Goal: Information Seeking & Learning: Learn about a topic

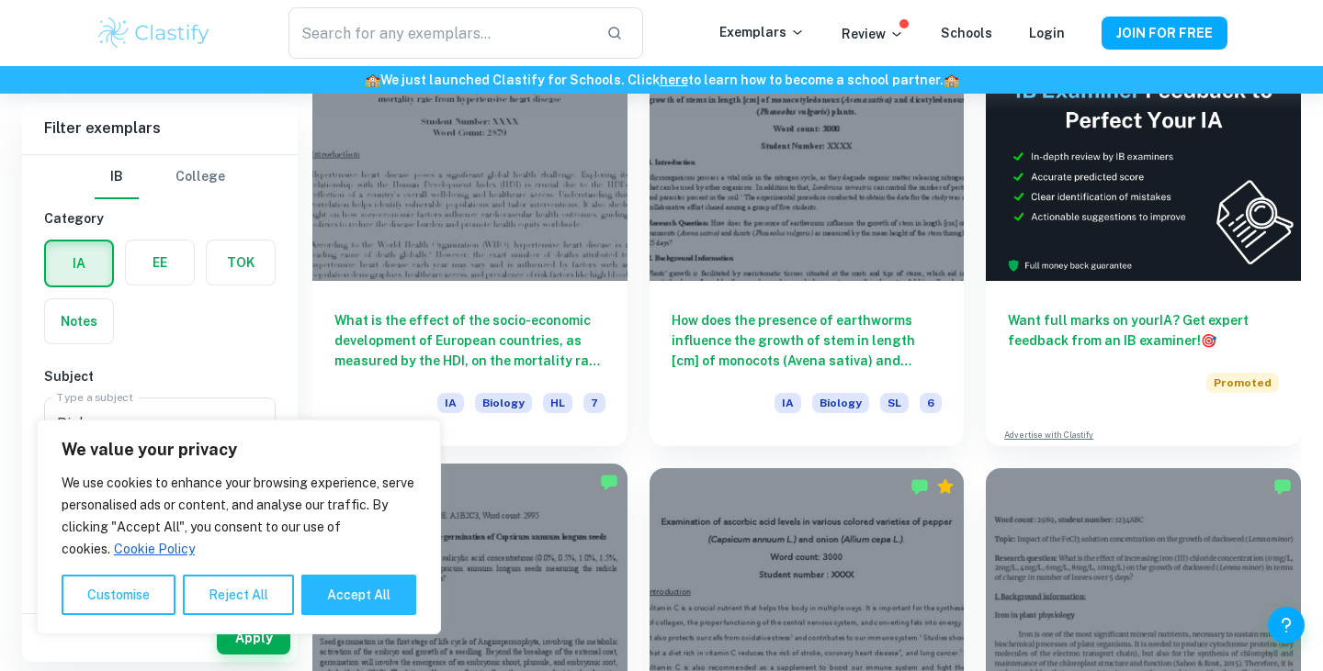
scroll to position [570, 0]
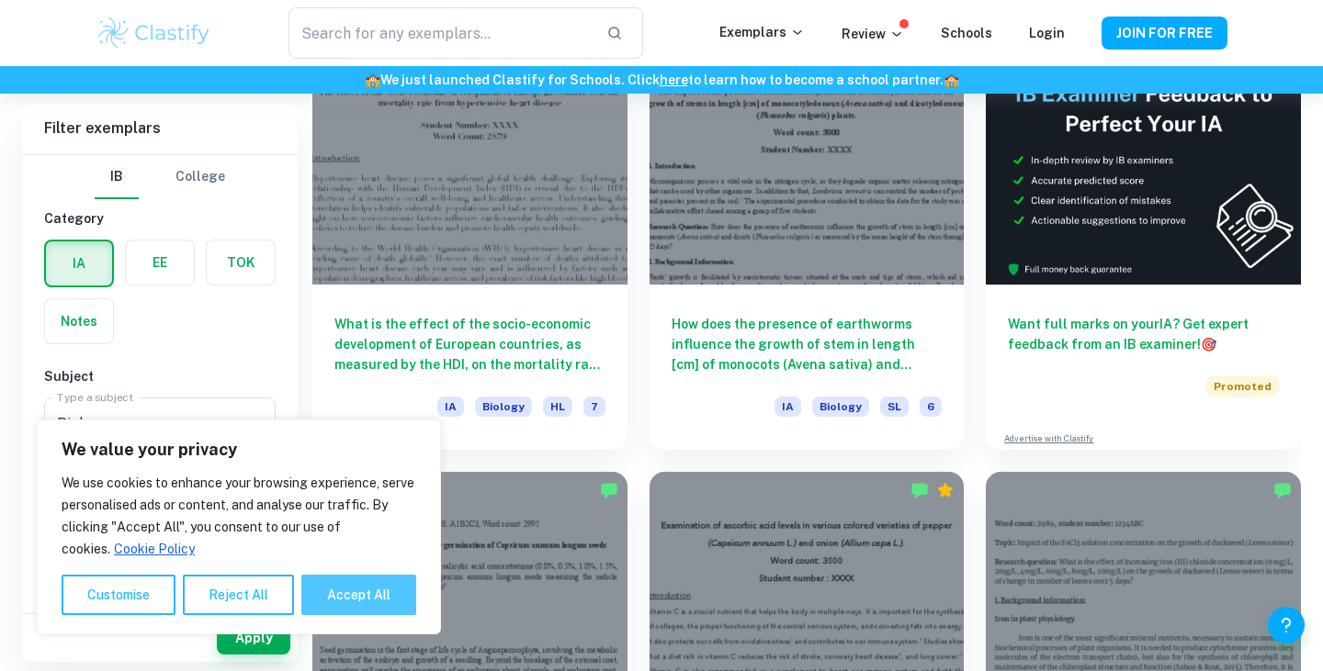
click at [344, 580] on button "Accept All" at bounding box center [358, 595] width 115 height 40
checkbox input "true"
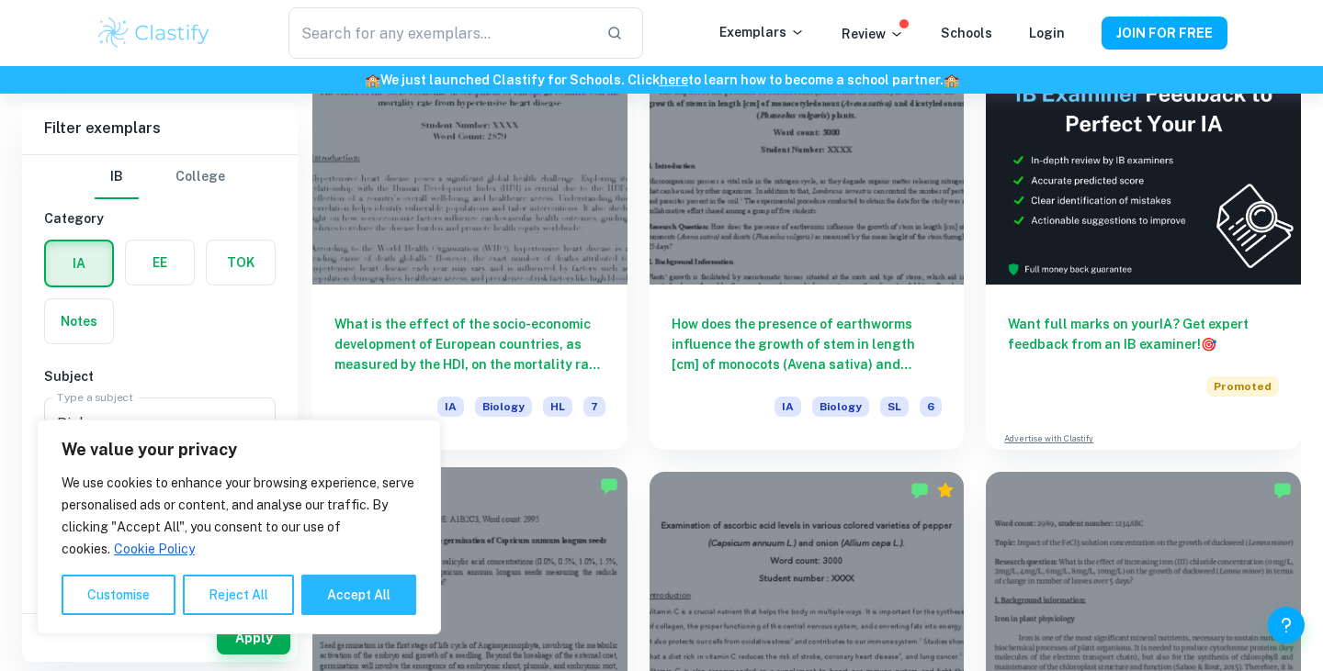
checkbox input "true"
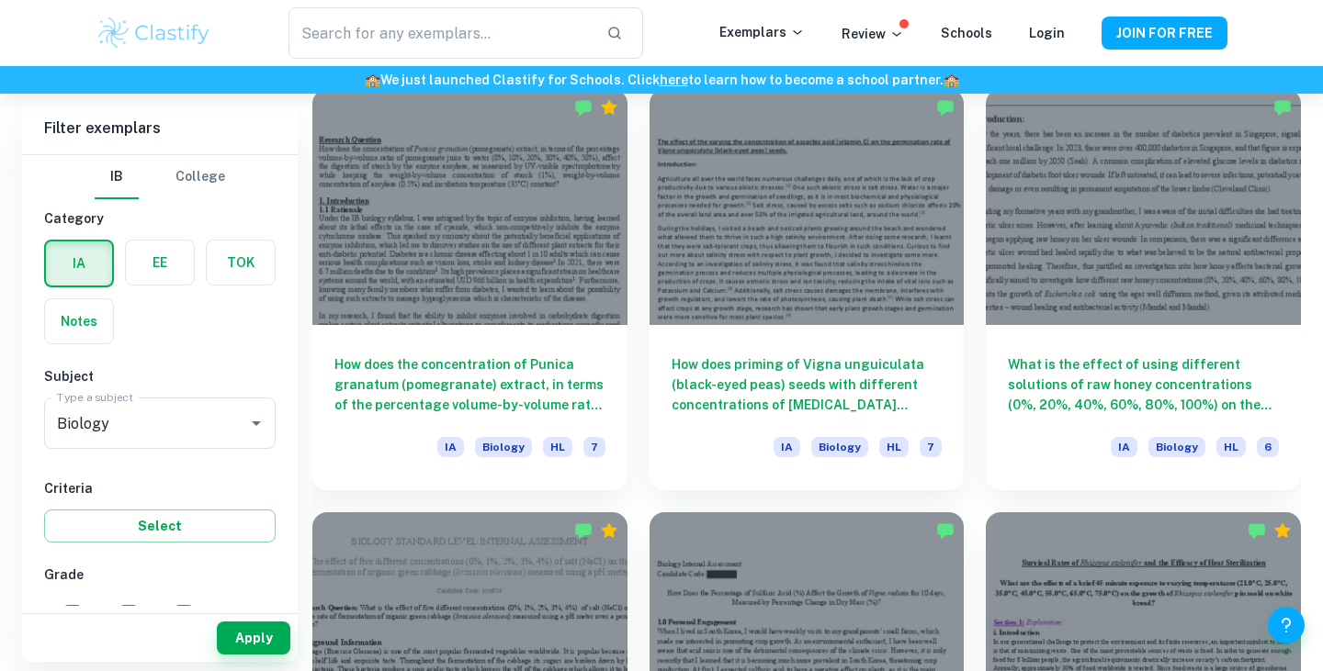
scroll to position [2227, 0]
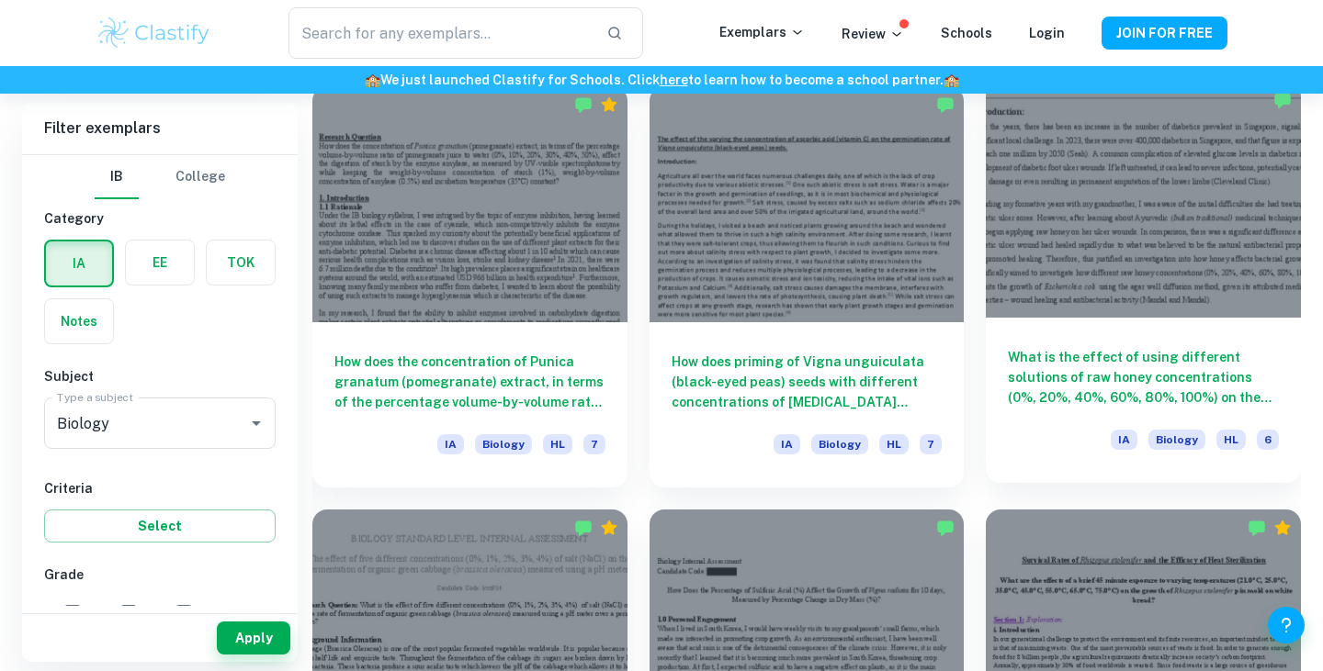
click at [1034, 371] on h6 "What is the effect of using different solutions of raw honey concentrations (0%…" at bounding box center [1143, 377] width 271 height 61
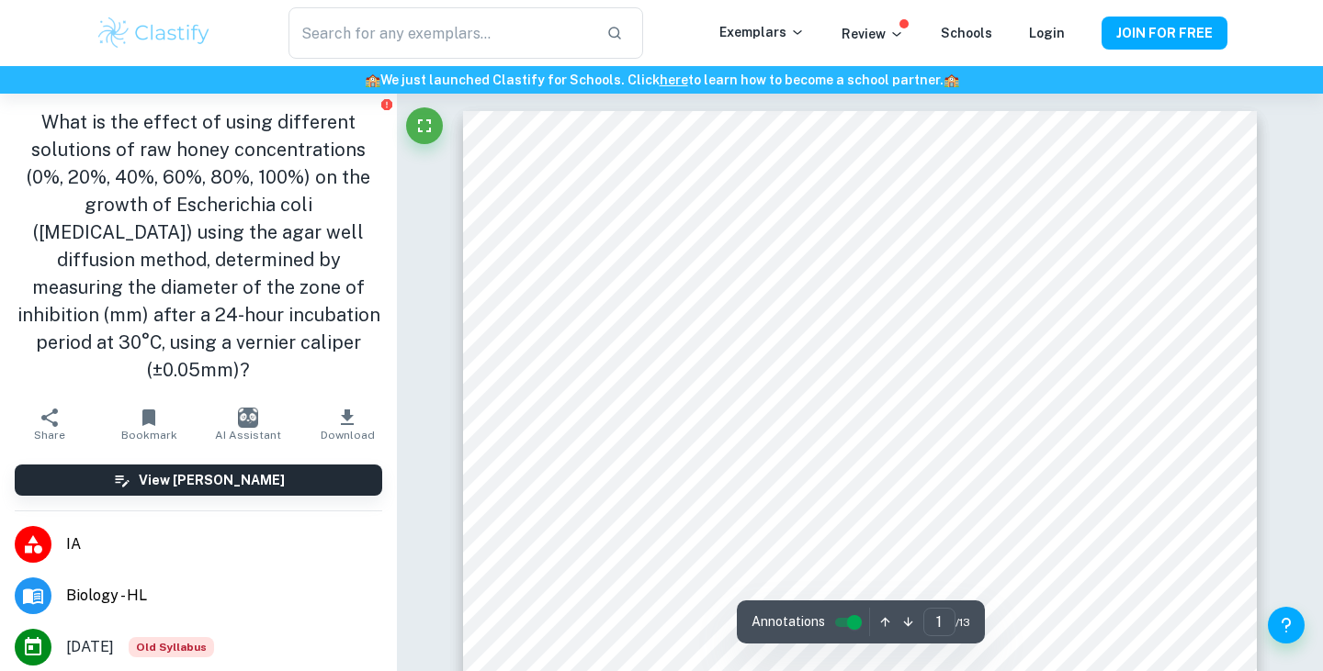
scroll to position [6, 0]
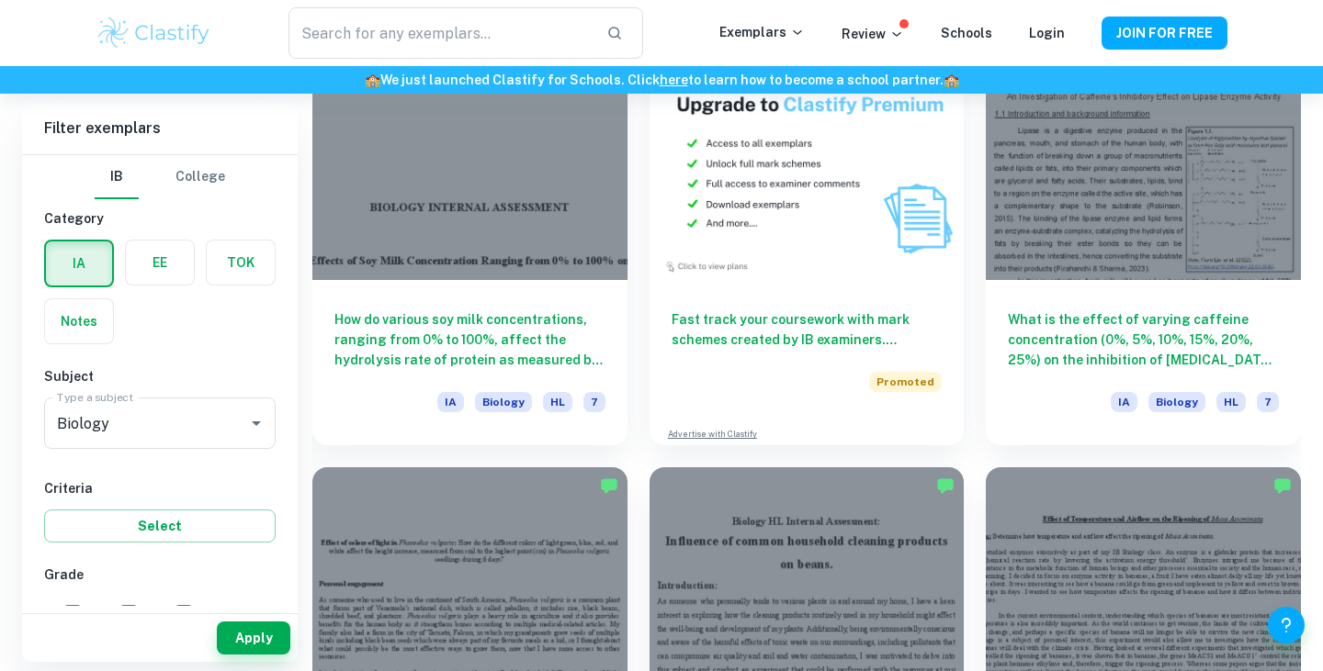
scroll to position [3542, 0]
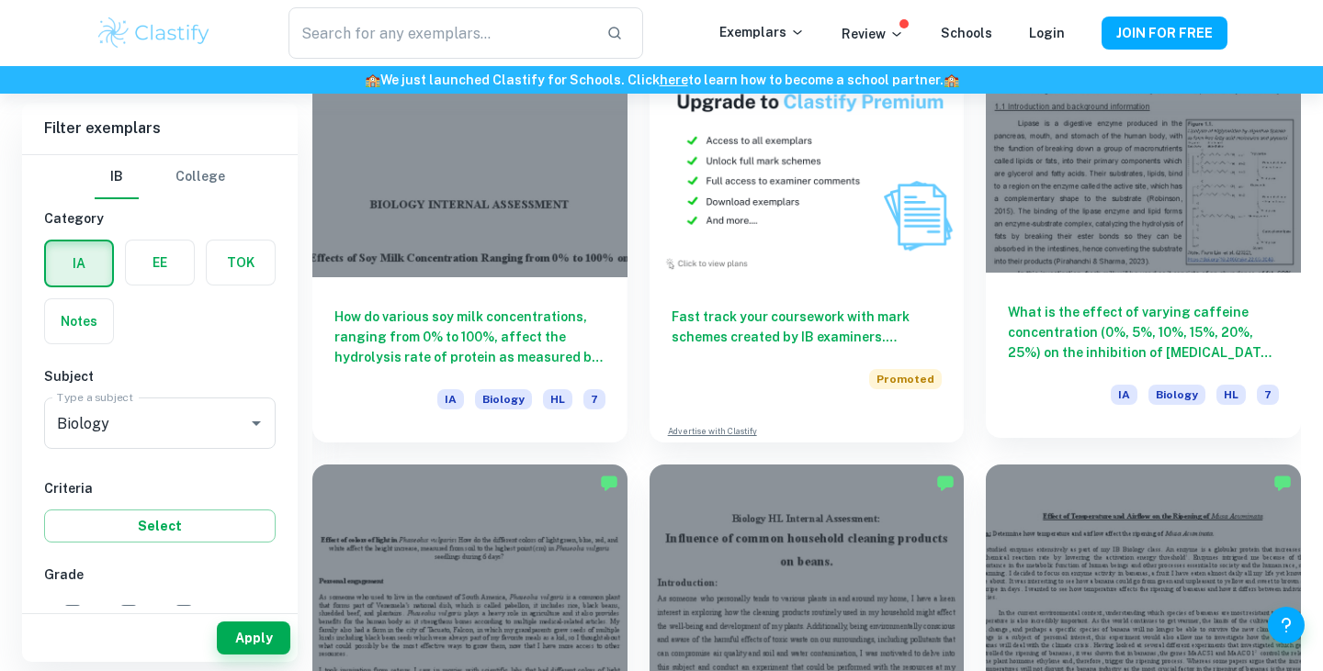
click at [1125, 331] on h6 "What is the effect of varying caffeine concentration (0%, 5%, 10%, 15%, 20%, 25…" at bounding box center [1143, 332] width 271 height 61
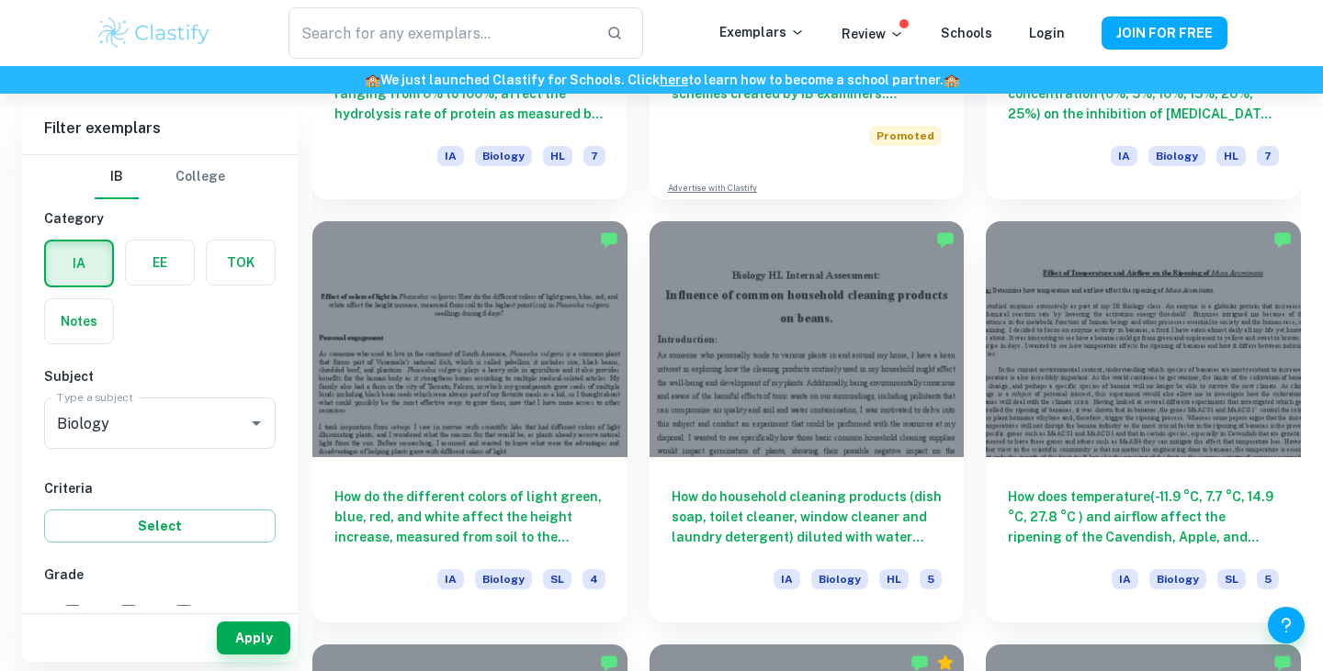
scroll to position [3787, 0]
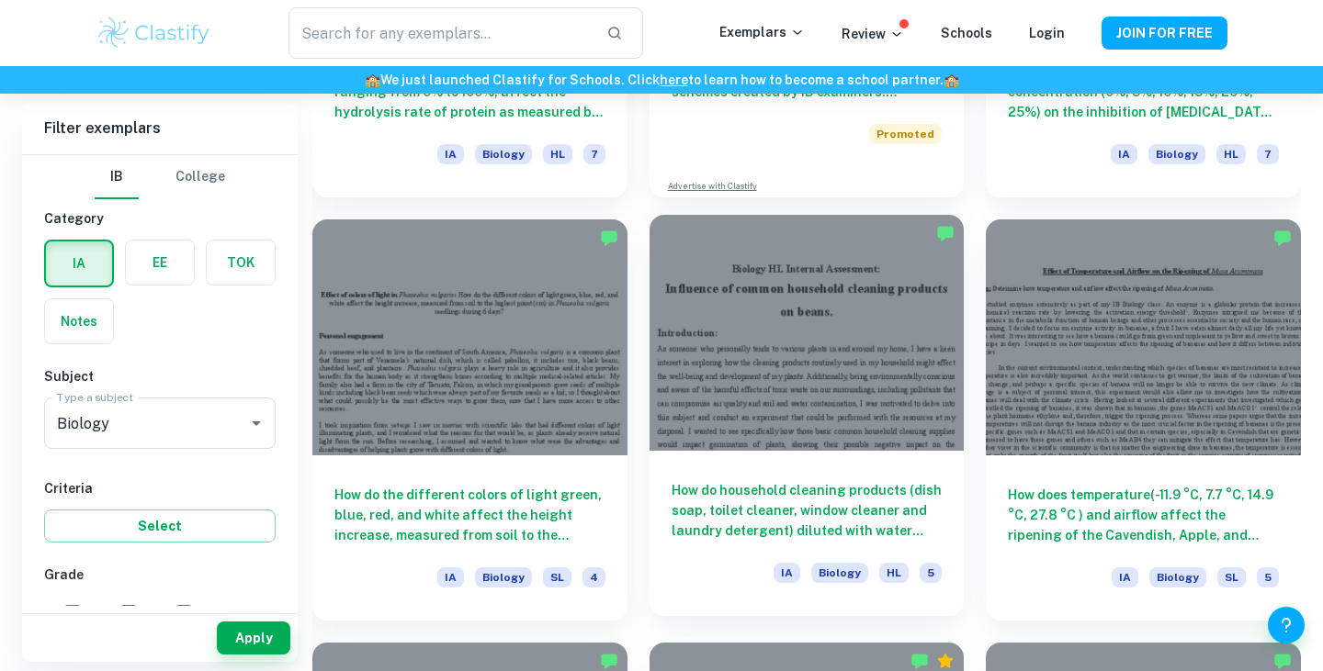
click at [694, 492] on h6 "How do household cleaning products (dish soap, toilet cleaner, window cleaner a…" at bounding box center [806, 510] width 271 height 61
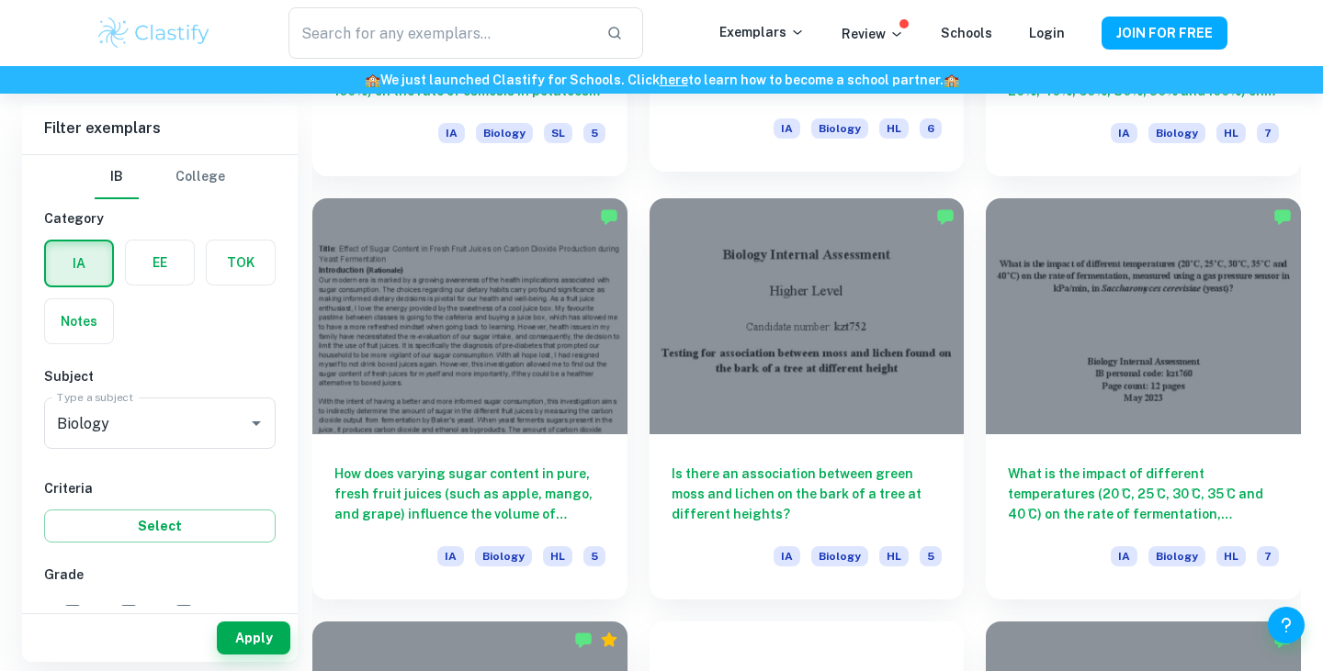
scroll to position [4677, 0]
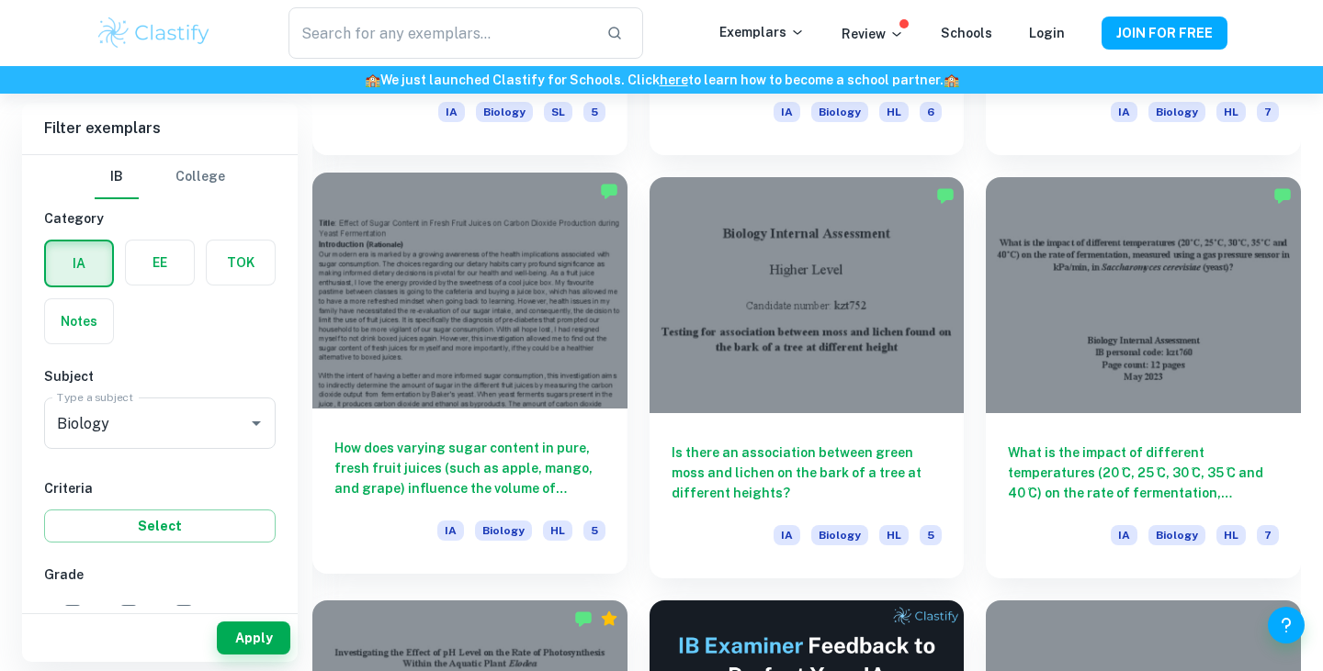
click at [519, 494] on h6 "How does varying sugar content in pure, fresh fruit juices (such as apple, mang…" at bounding box center [469, 468] width 271 height 61
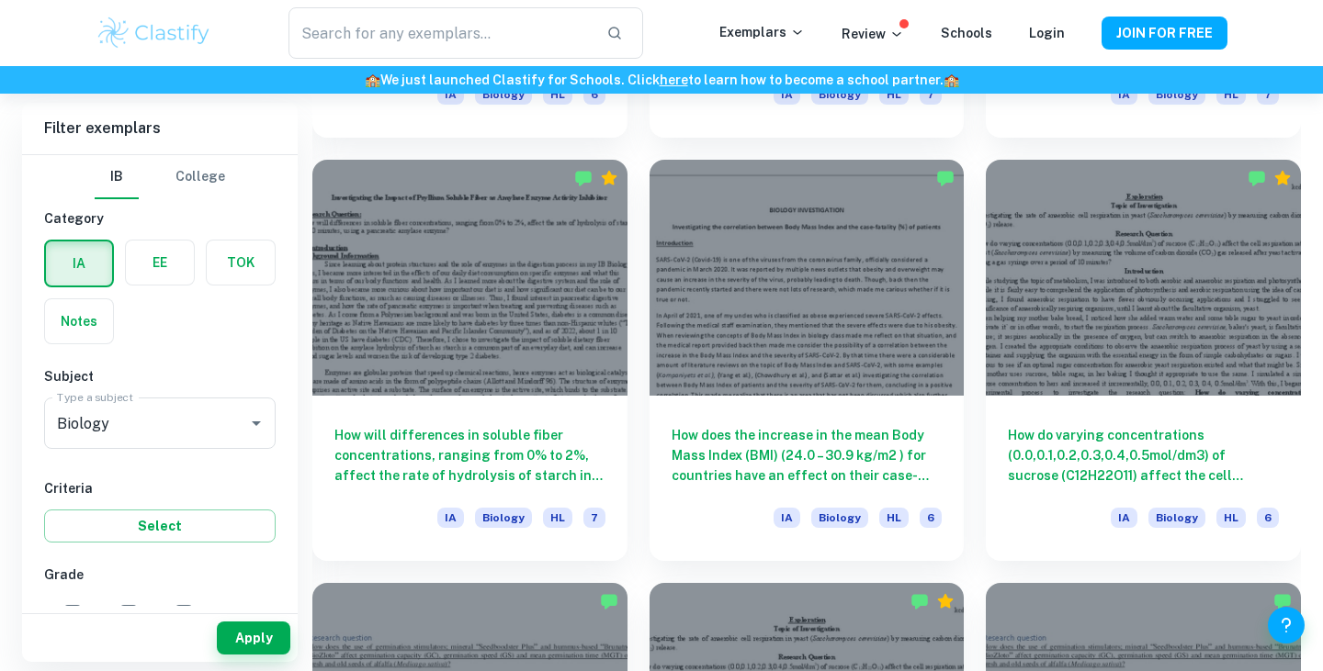
scroll to position [6392, 0]
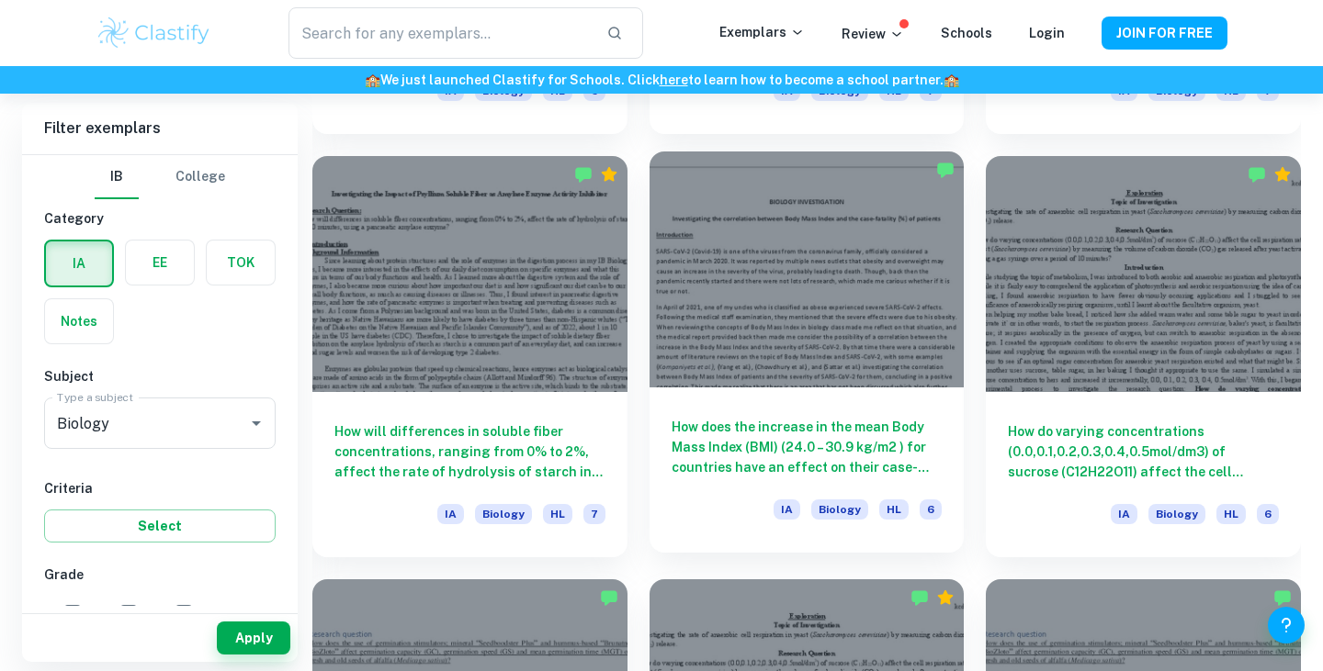
click at [712, 469] on h6 "How does the increase in the mean Body Mass Index (BMI) (24.0 – 30.9 kg/m2 ) fo…" at bounding box center [806, 447] width 271 height 61
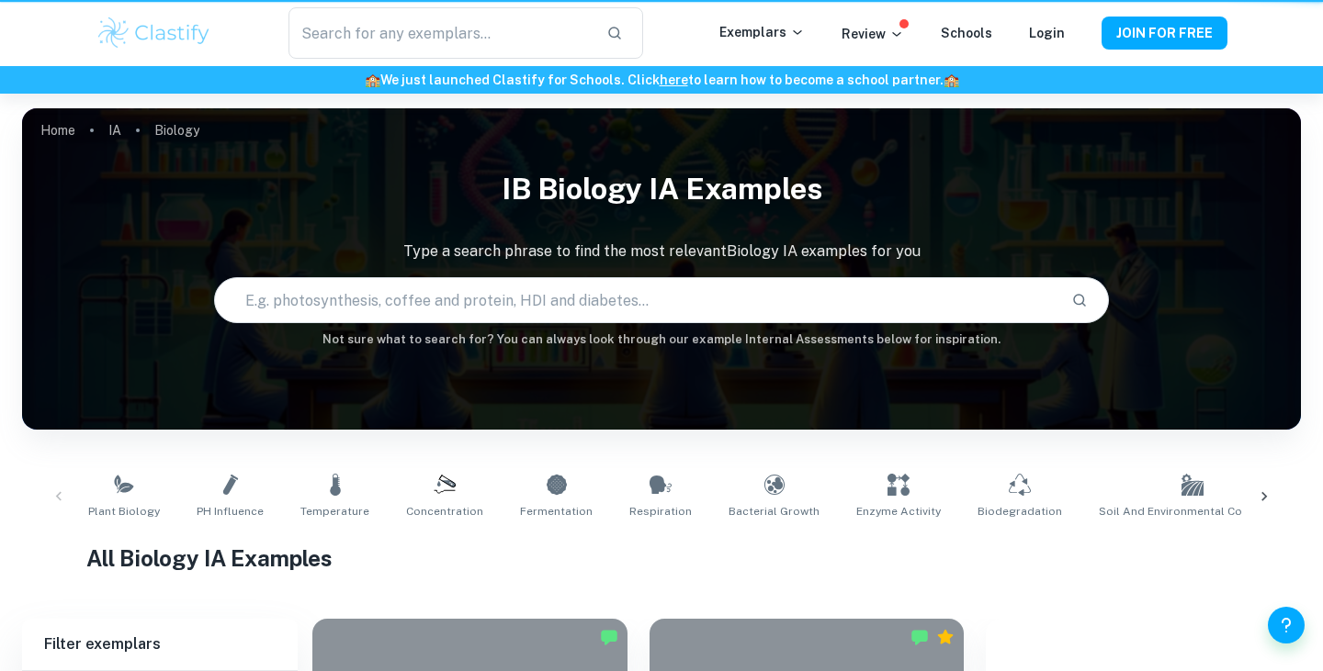
scroll to position [6392, 0]
